Goal: Task Accomplishment & Management: Manage account settings

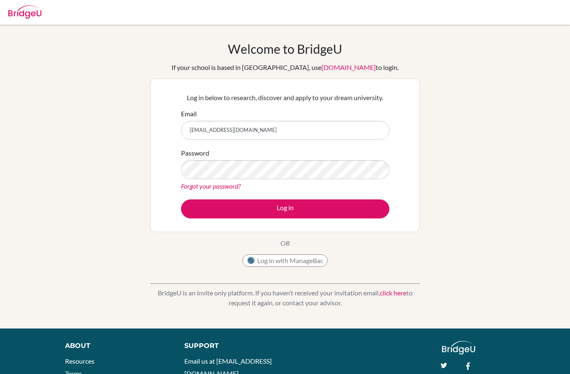
type input "[EMAIL_ADDRESS][DOMAIN_NAME]"
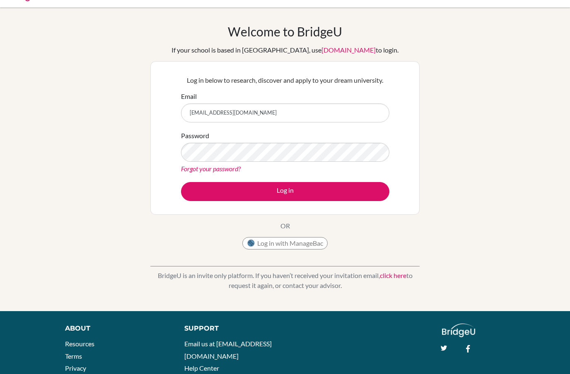
scroll to position [18, 0]
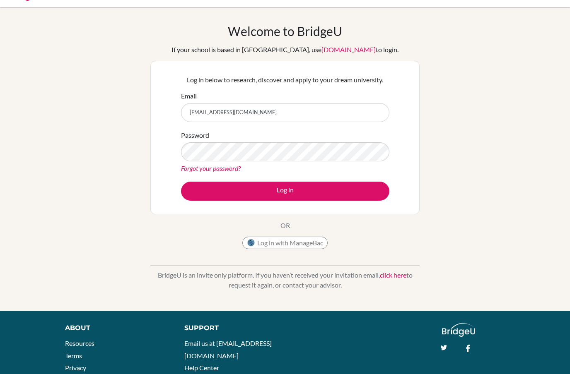
click at [322, 190] on button "Log in" at bounding box center [285, 191] width 208 height 19
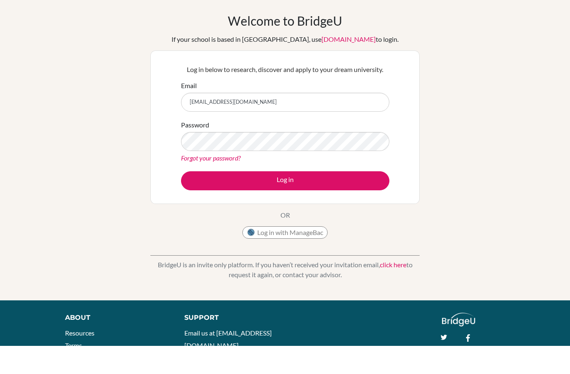
click at [350, 200] on button "Log in" at bounding box center [285, 209] width 208 height 19
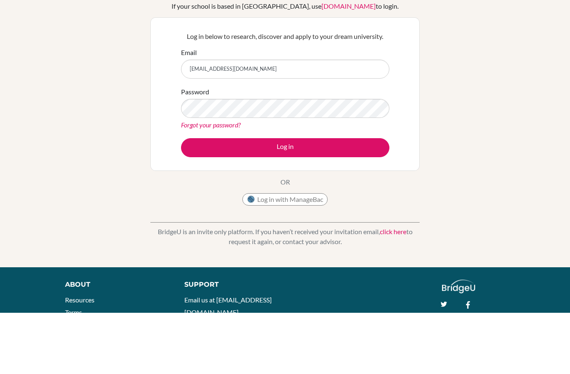
click at [311, 200] on button "Log in" at bounding box center [285, 209] width 208 height 19
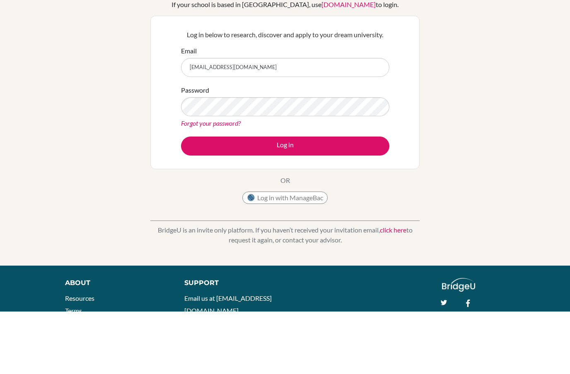
click at [335, 200] on button "Log in" at bounding box center [285, 209] width 208 height 19
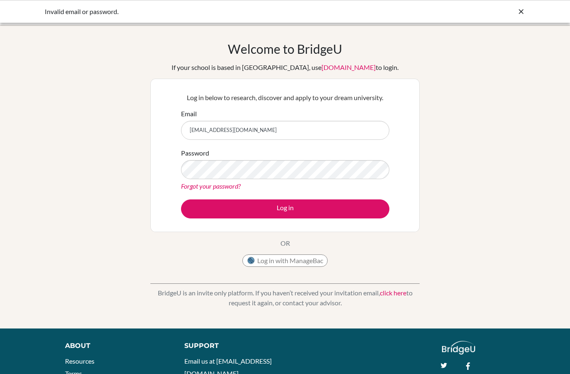
click at [198, 188] on link "Forgot your password?" at bounding box center [211, 186] width 60 height 8
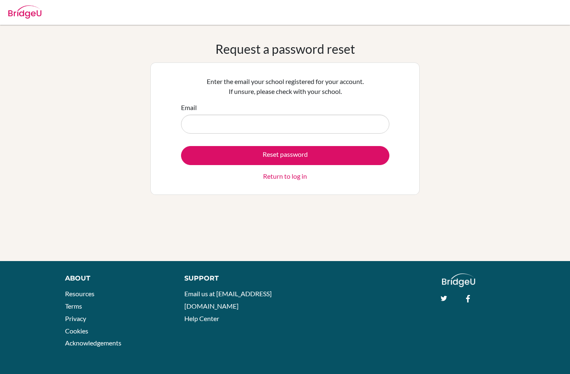
click at [193, 120] on input "Email" at bounding box center [285, 124] width 208 height 19
type input "canklync99@gmail.com"
click at [354, 151] on button "Reset password" at bounding box center [285, 155] width 208 height 19
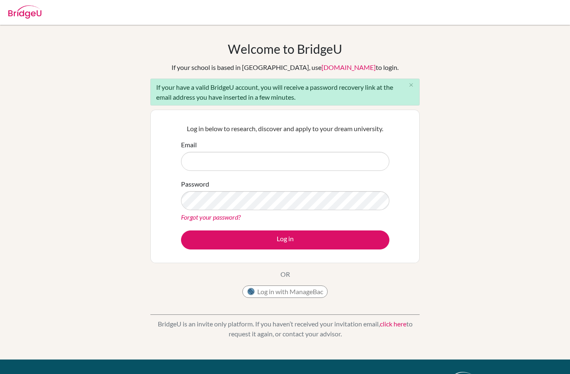
click at [27, 14] on img at bounding box center [24, 11] width 33 height 13
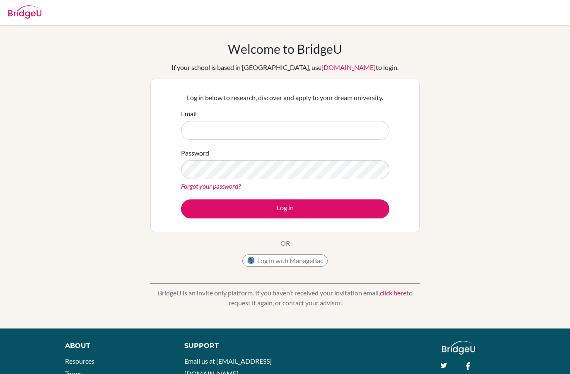
click at [29, 3] on div at bounding box center [24, 10] width 33 height 25
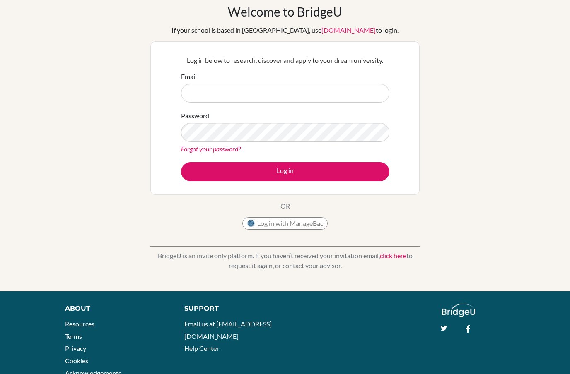
scroll to position [36, 0]
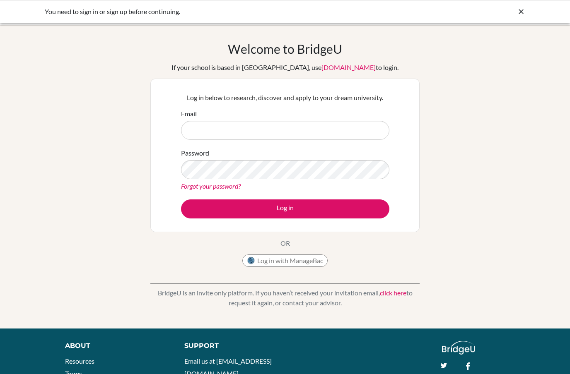
click at [517, 15] on icon at bounding box center [521, 11] width 8 height 8
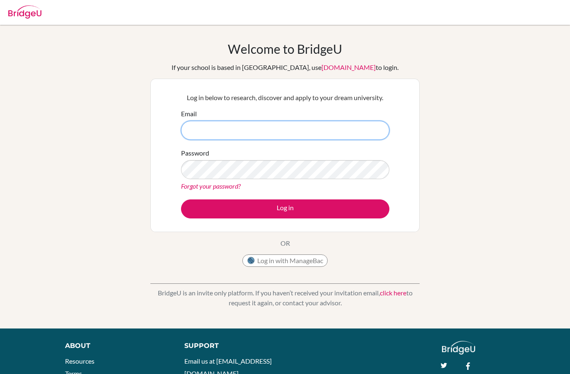
click at [312, 121] on input "Email" at bounding box center [285, 130] width 208 height 19
type input "161276@ogrenci.tedankara.k12.tr"
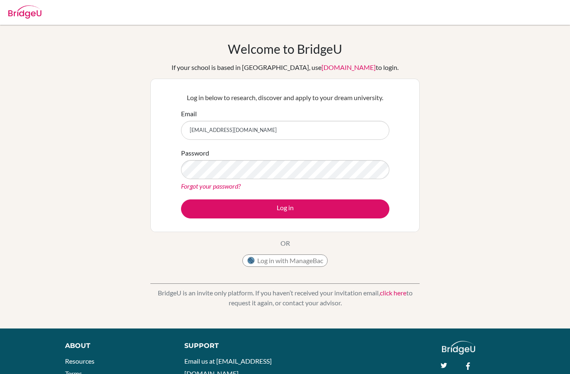
click at [348, 210] on button "Log in" at bounding box center [285, 209] width 208 height 19
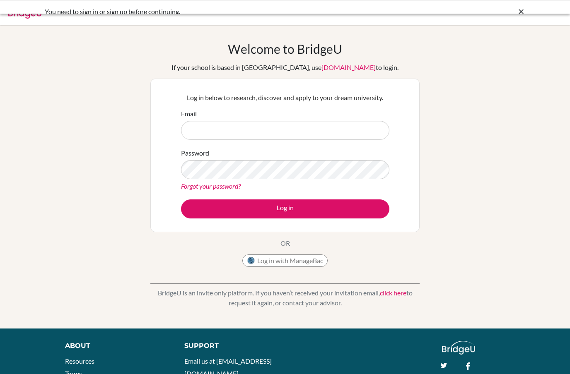
click at [356, 129] on input "Email" at bounding box center [285, 130] width 208 height 19
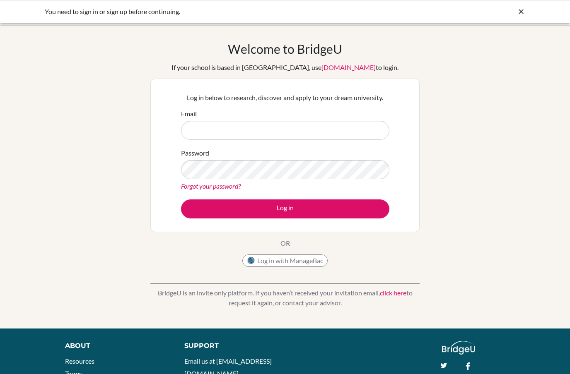
click at [521, 16] on div at bounding box center [521, 12] width 8 height 10
click at [523, 19] on div "You need to sign in or sign up before continuing." at bounding box center [285, 11] width 570 height 23
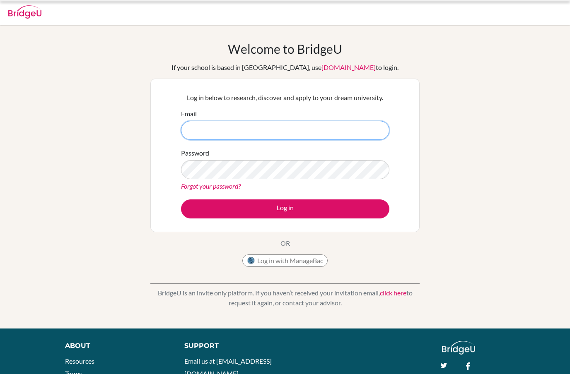
click at [339, 140] on input "Email" at bounding box center [285, 130] width 208 height 19
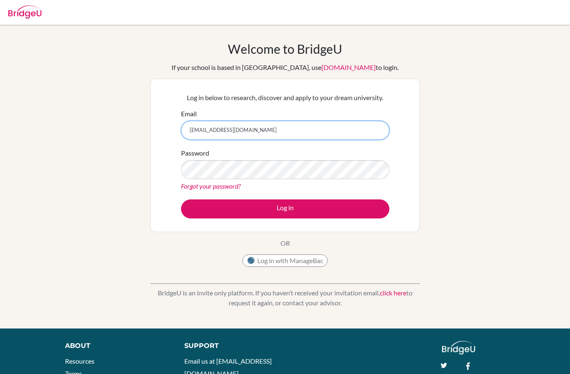
type input "[EMAIL_ADDRESS][DOMAIN_NAME]"
click at [327, 205] on button "Log in" at bounding box center [285, 209] width 208 height 19
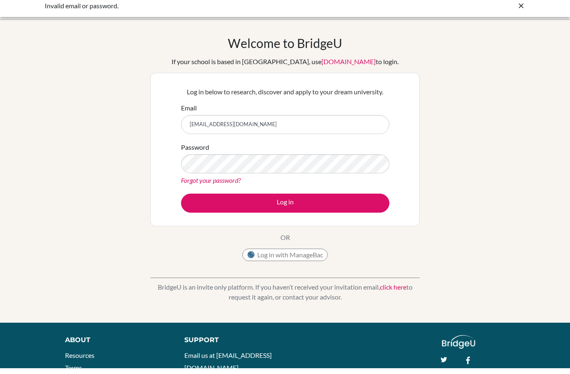
click at [442, 120] on div "Welcome to [GEOGRAPHIC_DATA] If your school is based in [GEOGRAPHIC_DATA], use …" at bounding box center [285, 176] width 570 height 271
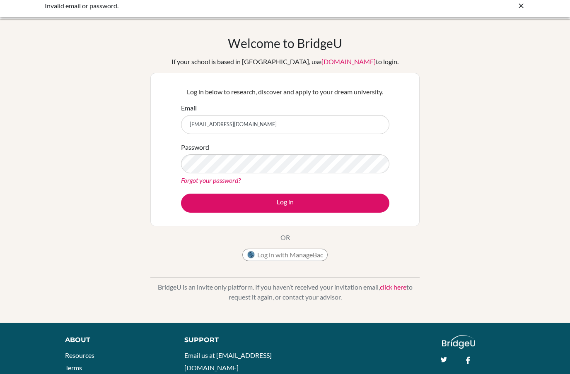
click at [524, 5] on icon at bounding box center [521, 6] width 8 height 8
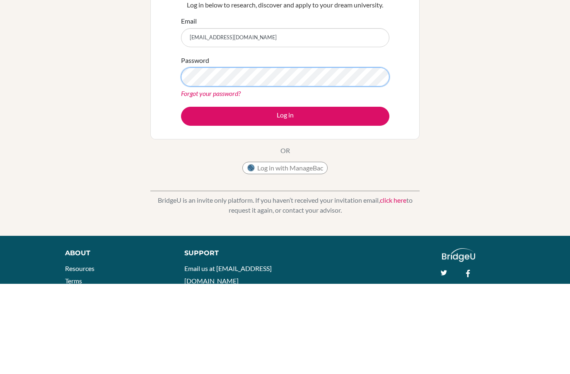
scroll to position [66, 0]
